Goal: Transaction & Acquisition: Subscribe to service/newsletter

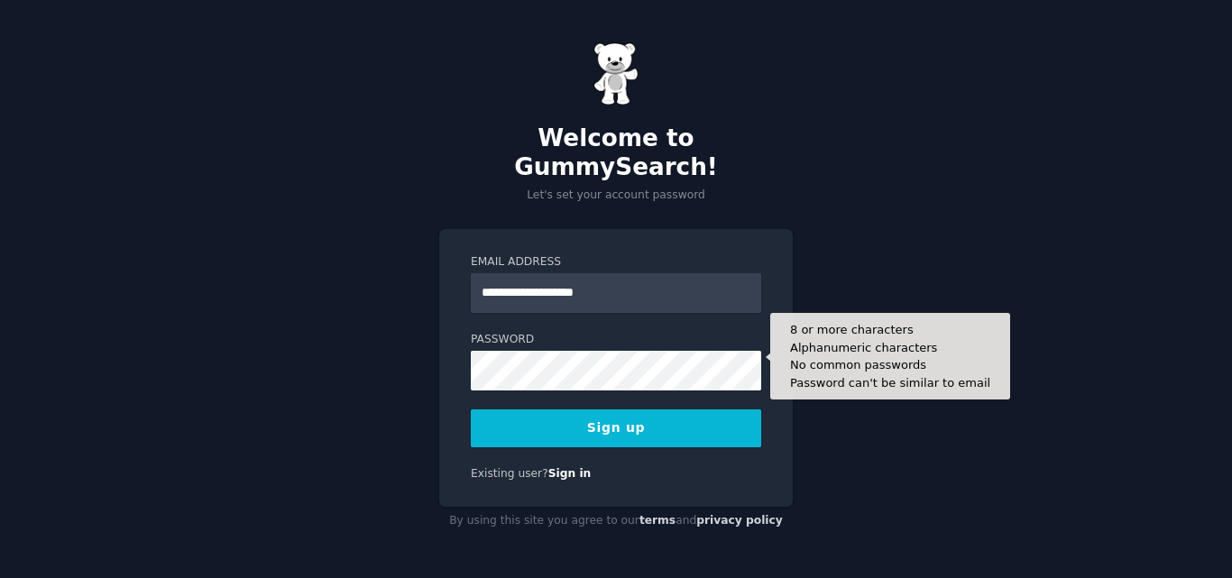
type input "**********"
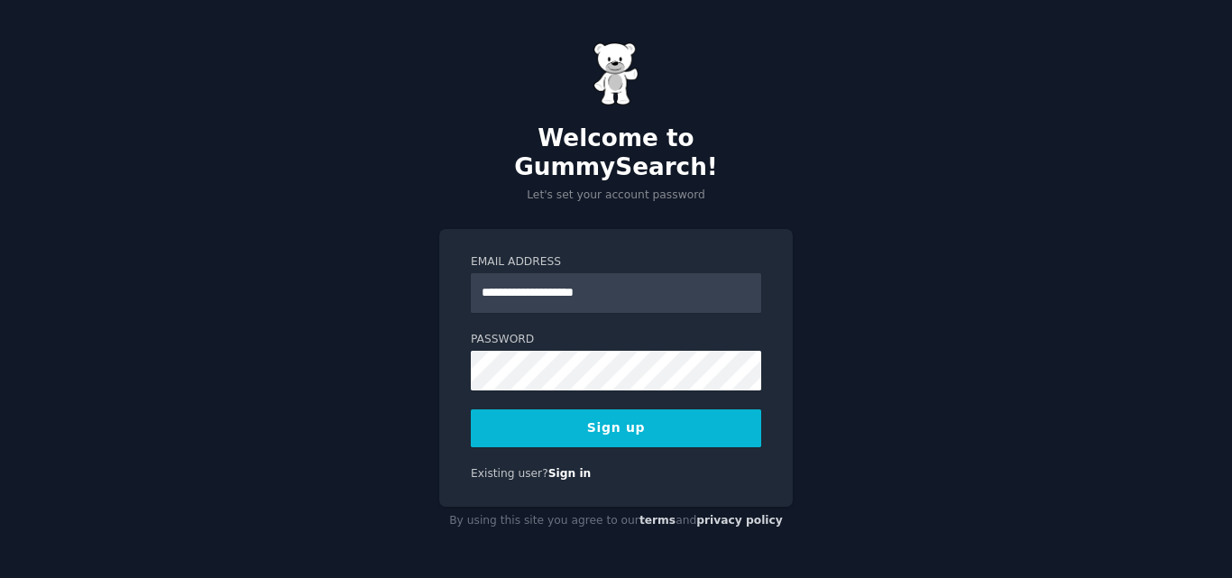
click at [647, 410] on button "Sign up" at bounding box center [616, 429] width 291 height 38
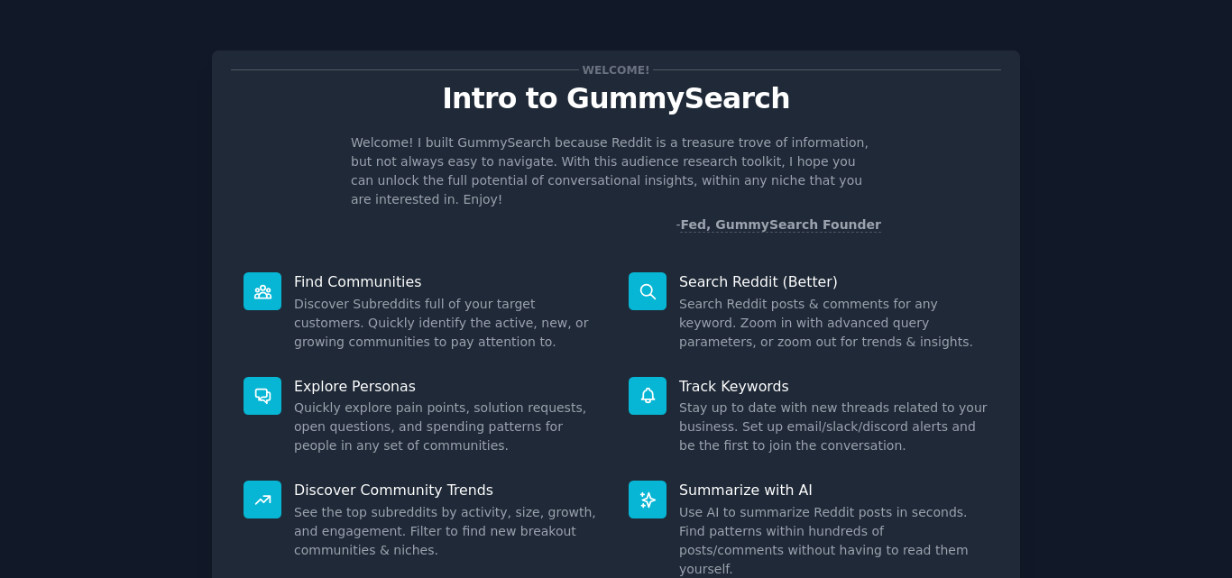
click at [263, 150] on div "Welcome! I built GummySearch because Reddit is a treasure trove of information,…" at bounding box center [616, 184] width 770 height 101
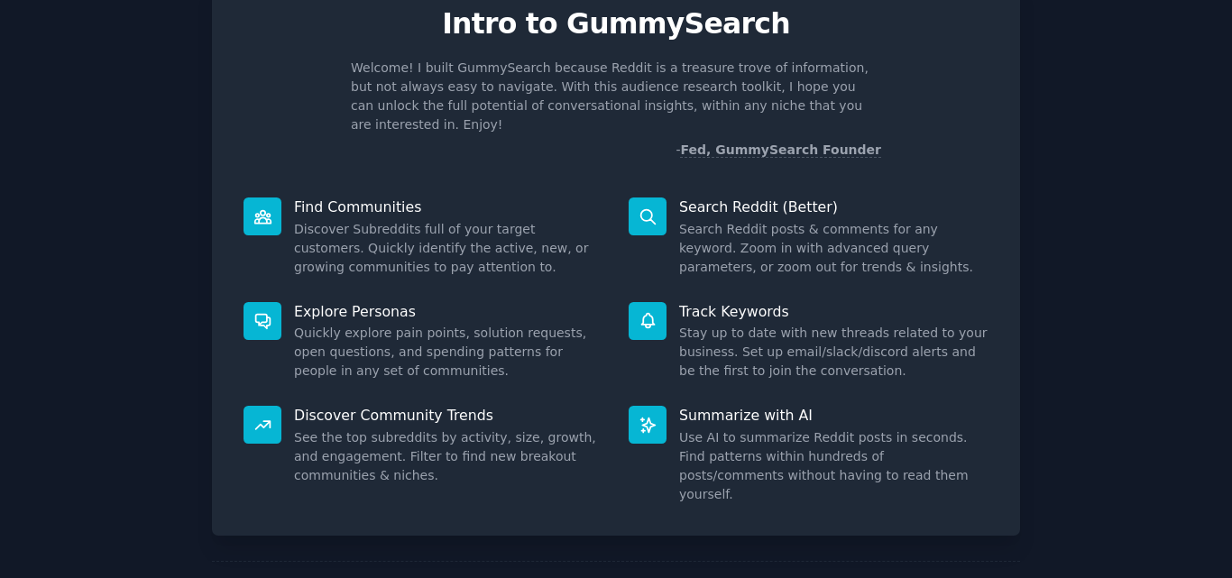
scroll to position [128, 0]
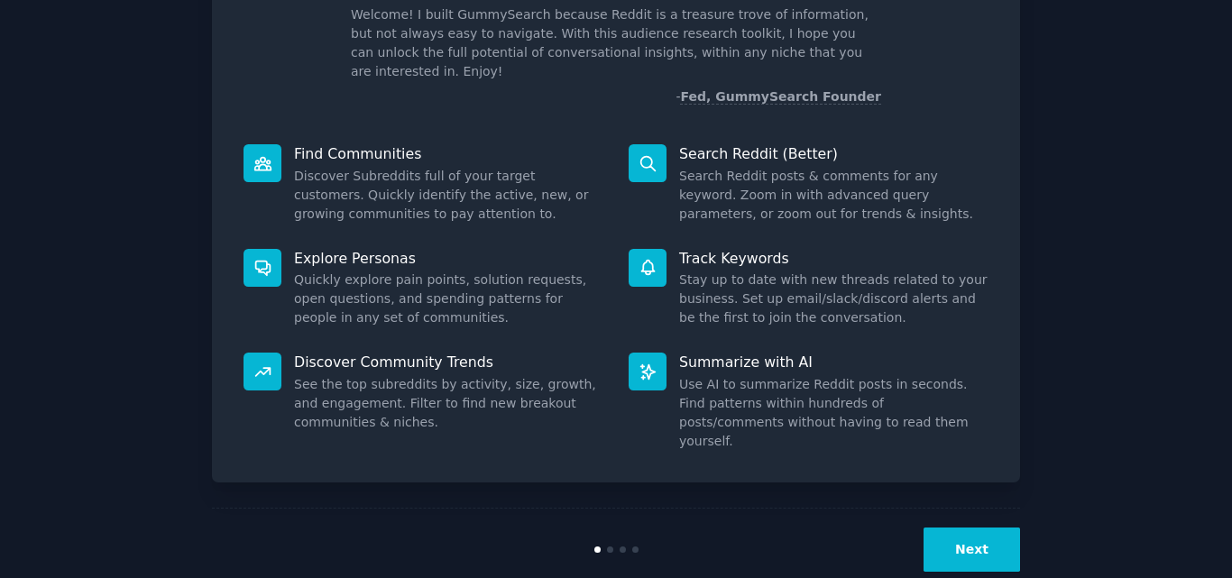
click at [983, 528] on button "Next" at bounding box center [972, 550] width 97 height 44
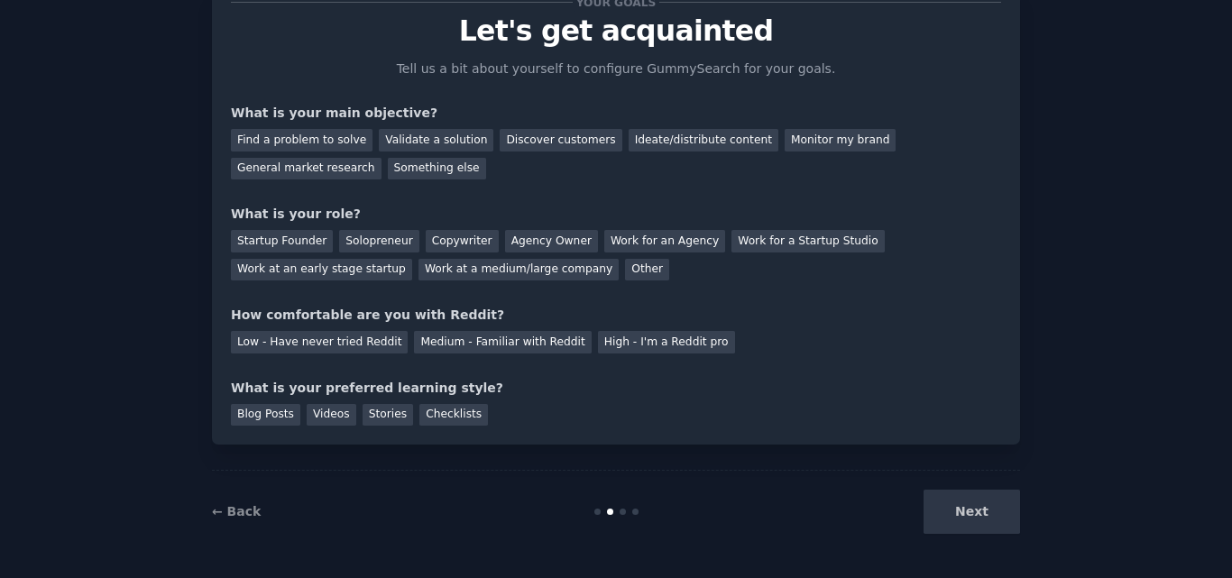
scroll to position [68, 0]
click at [983, 504] on div "Next" at bounding box center [886, 512] width 270 height 44
click at [320, 141] on div "Find a problem to solve" at bounding box center [302, 140] width 142 height 23
click at [382, 158] on div "General market research" at bounding box center [306, 169] width 151 height 23
click at [266, 130] on div "Find a problem to solve" at bounding box center [302, 140] width 142 height 23
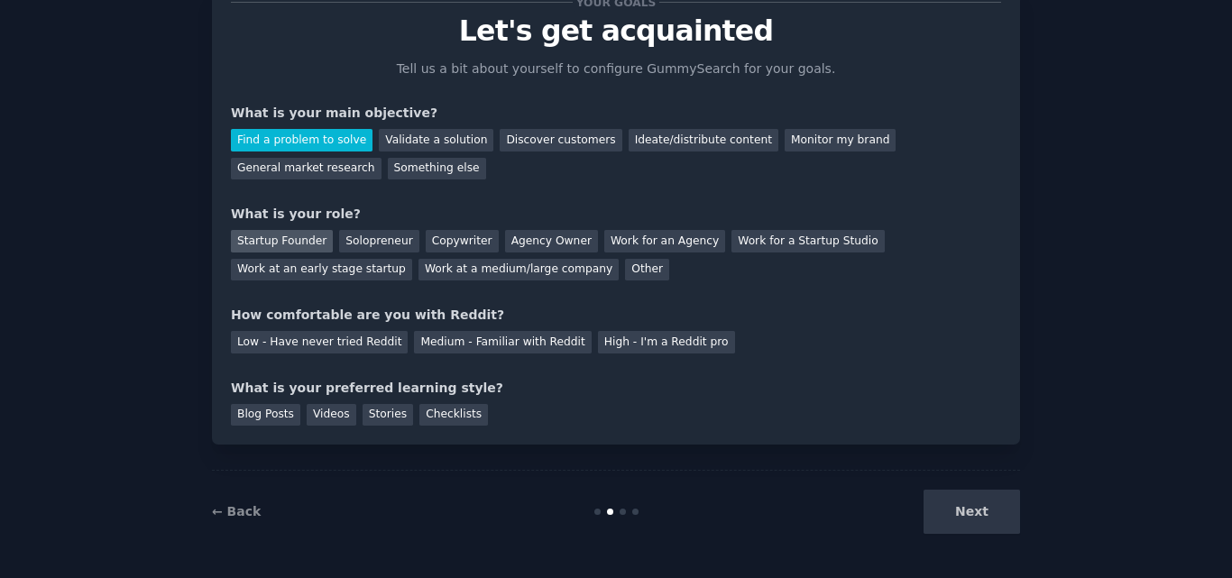
click at [282, 234] on div "Startup Founder" at bounding box center [282, 241] width 102 height 23
click at [346, 342] on div "Low - Have never tried Reddit" at bounding box center [319, 342] width 177 height 23
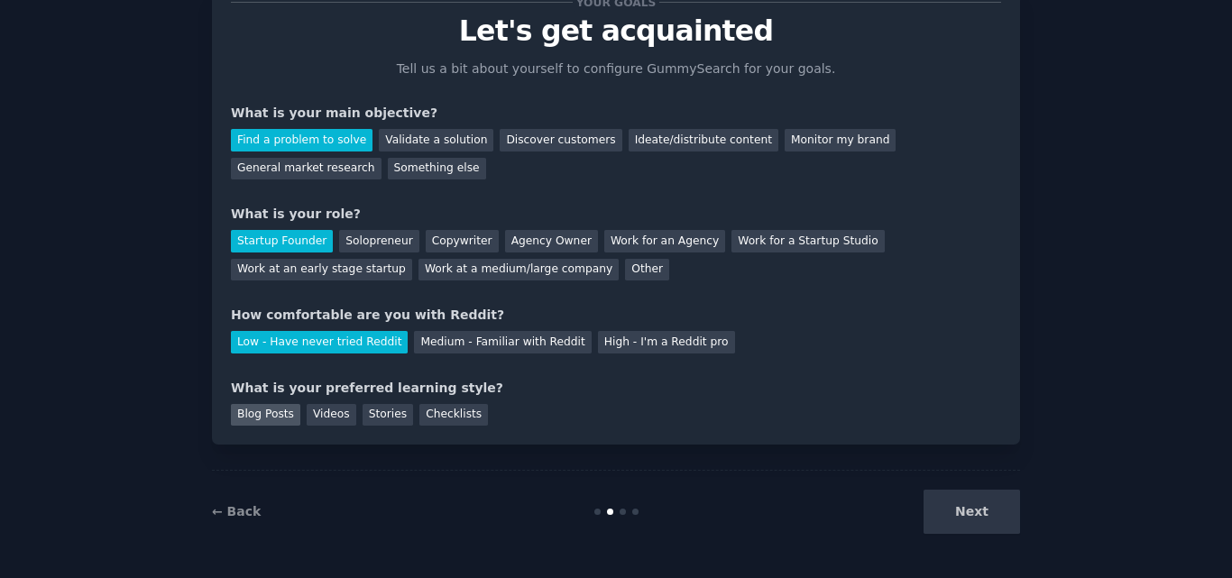
click at [271, 417] on div "Blog Posts" at bounding box center [265, 415] width 69 height 23
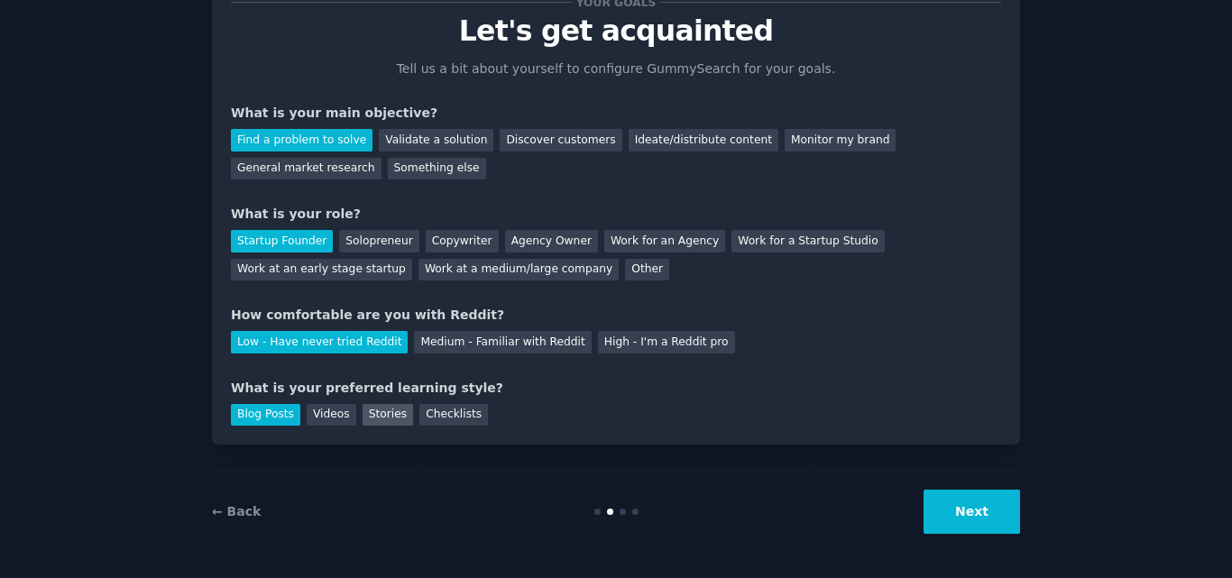
click at [376, 422] on div "Stories" at bounding box center [388, 415] width 51 height 23
click at [247, 419] on div "Blog Posts" at bounding box center [265, 415] width 69 height 23
click at [999, 514] on button "Next" at bounding box center [972, 512] width 97 height 44
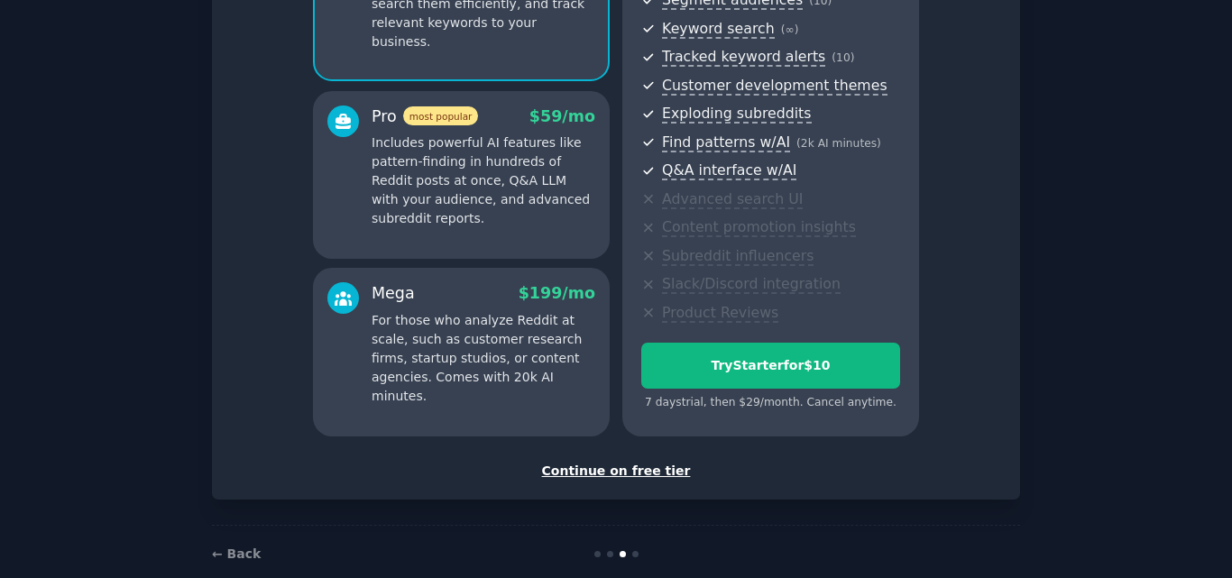
scroll to position [278, 0]
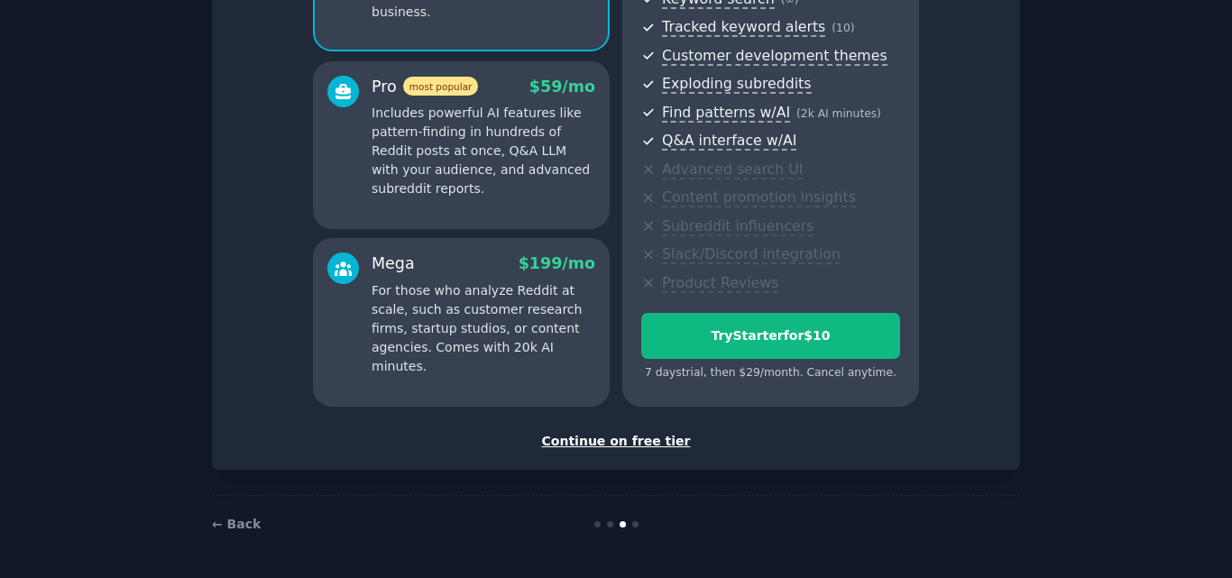
click at [614, 446] on div "Continue on free tier" at bounding box center [616, 441] width 770 height 19
